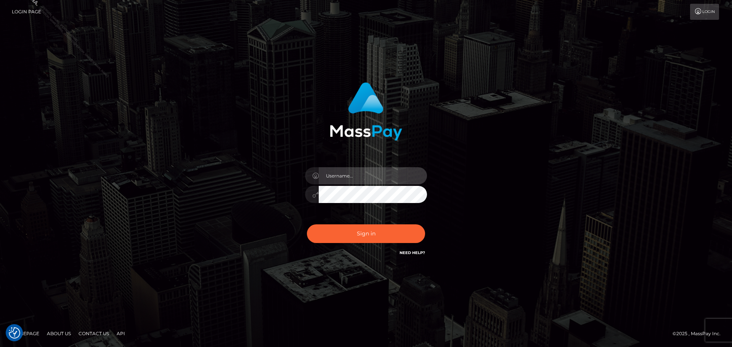
drag, startPoint x: 355, startPoint y: 175, endPoint x: 369, endPoint y: 183, distance: 16.6
click at [355, 175] on input "text" at bounding box center [373, 175] width 108 height 17
type input "Philip.Silversocial"
click at [307, 225] on button "Sign in" at bounding box center [366, 234] width 118 height 19
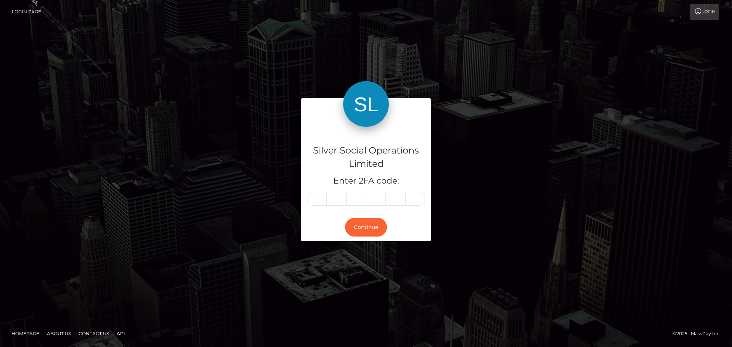
click at [321, 196] on input "text" at bounding box center [317, 199] width 20 height 13
type input "0"
type input "4"
type input "0"
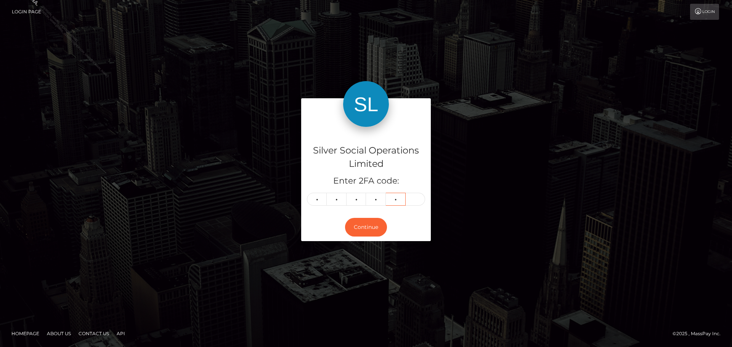
type input "3"
type input "8"
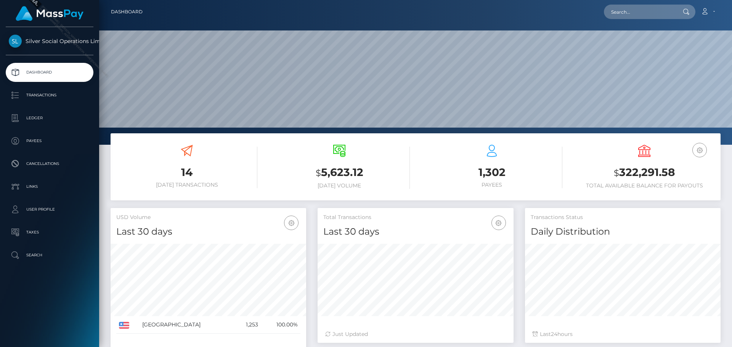
scroll to position [135, 196]
click at [637, 14] on input "text" at bounding box center [640, 12] width 72 height 14
paste input "262030"
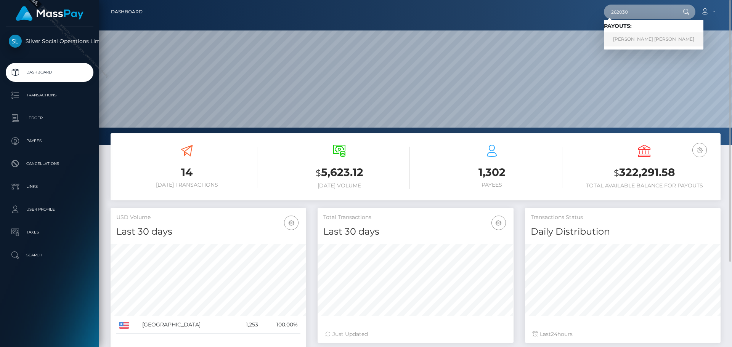
type input "262030"
click at [633, 38] on link "[PERSON_NAME] [PERSON_NAME]" at bounding box center [654, 39] width 100 height 14
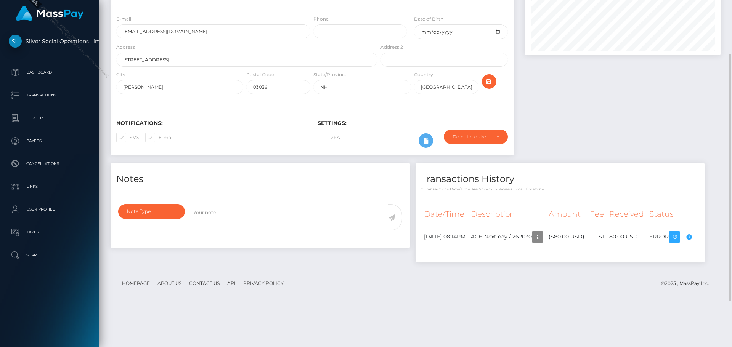
scroll to position [114, 0]
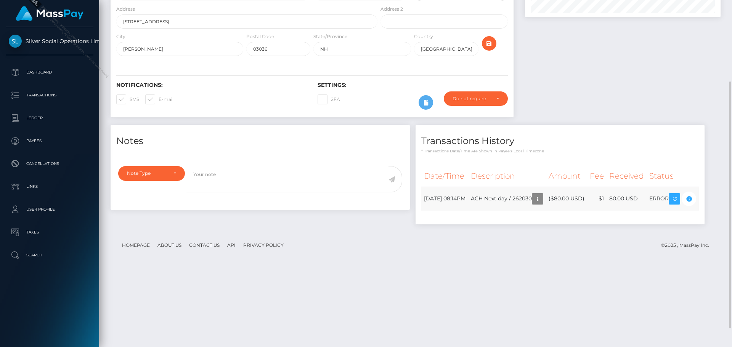
click at [647, 211] on td "ERROR" at bounding box center [673, 199] width 52 height 24
